Goal: Find specific page/section: Find specific page/section

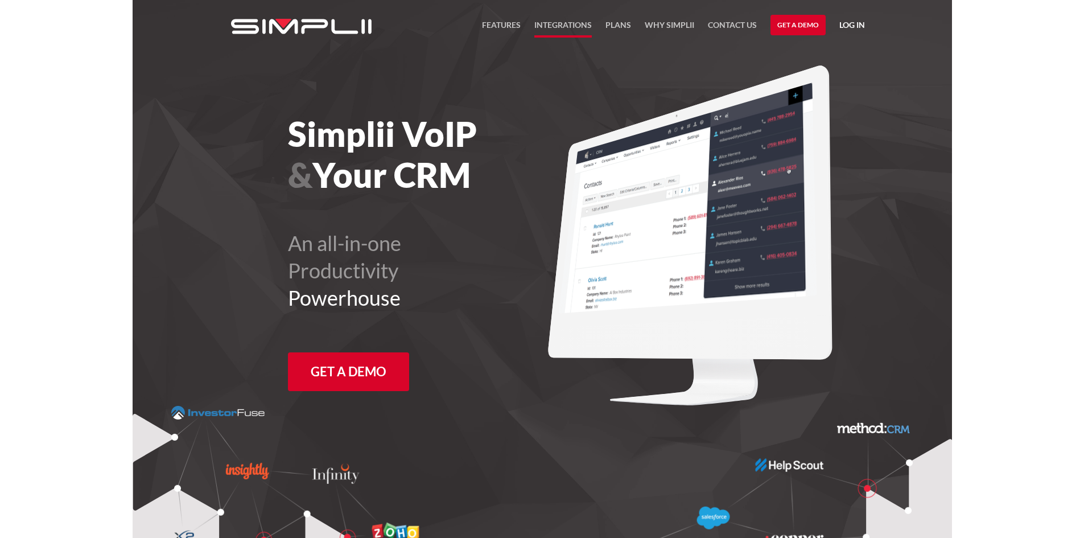
click at [555, 20] on link "Integrations" at bounding box center [562, 27] width 57 height 19
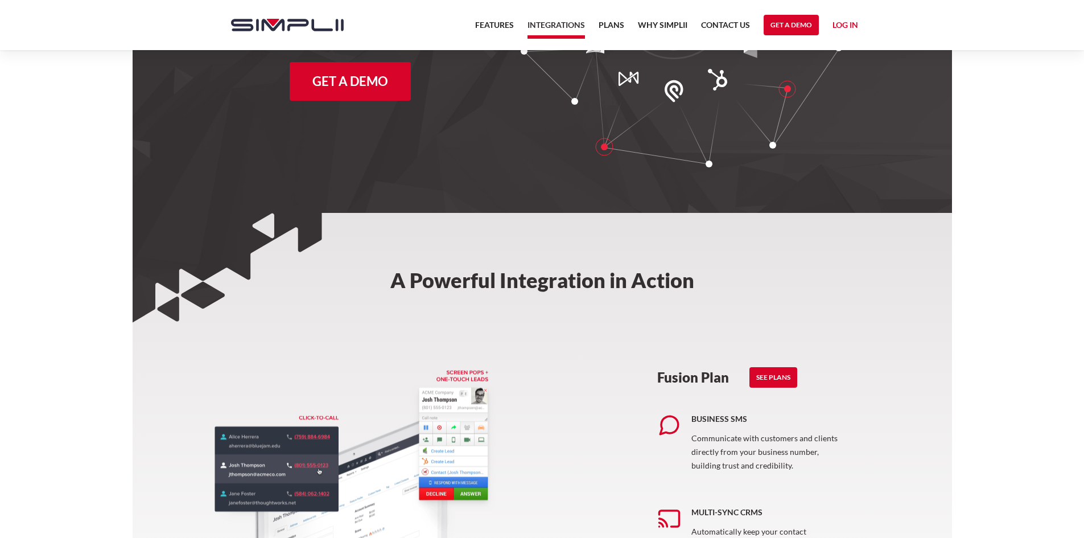
scroll to position [228, 0]
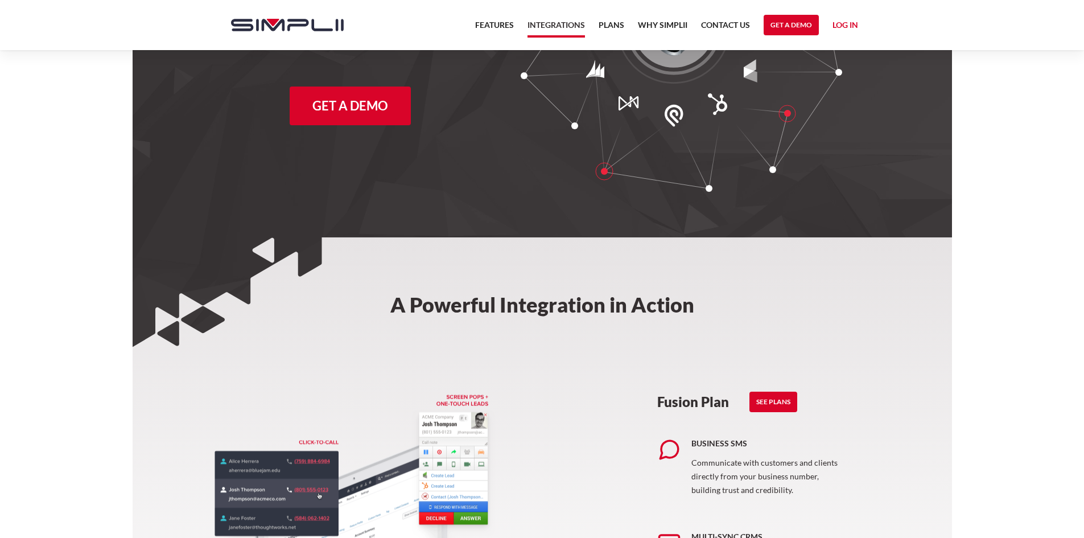
click at [546, 24] on link "Integrations" at bounding box center [555, 27] width 57 height 19
